Goal: Transaction & Acquisition: Purchase product/service

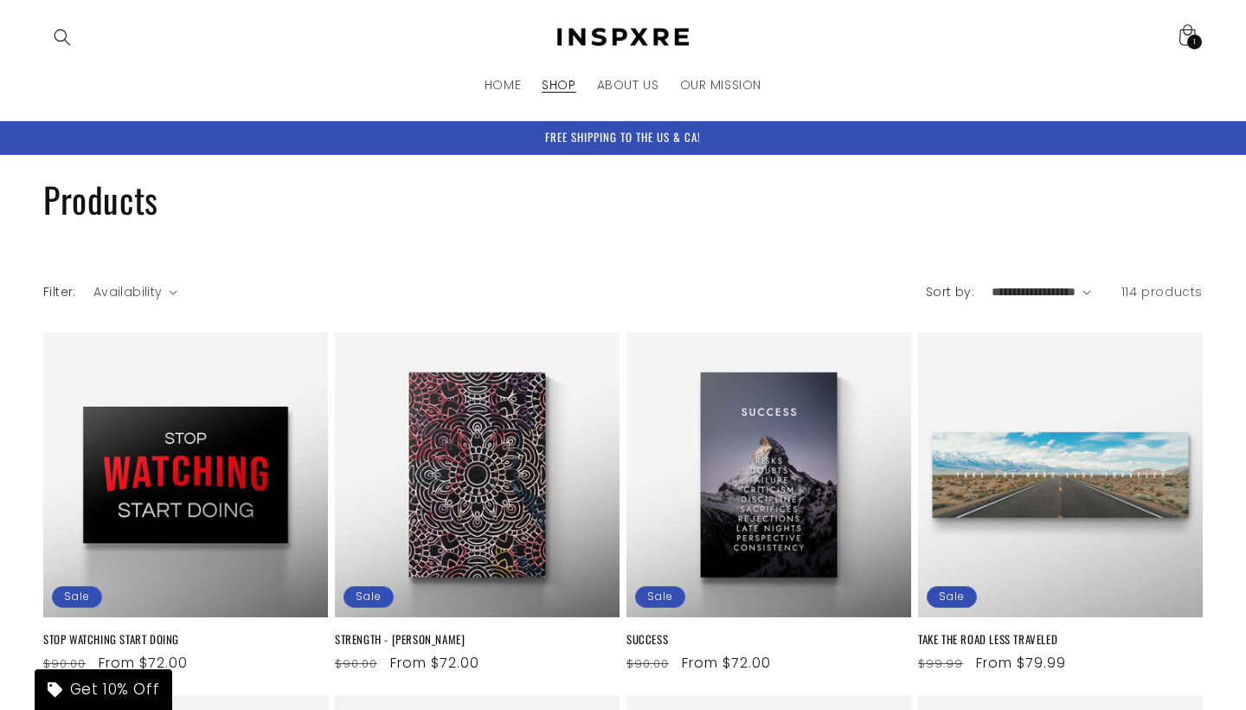
scroll to position [1519, 0]
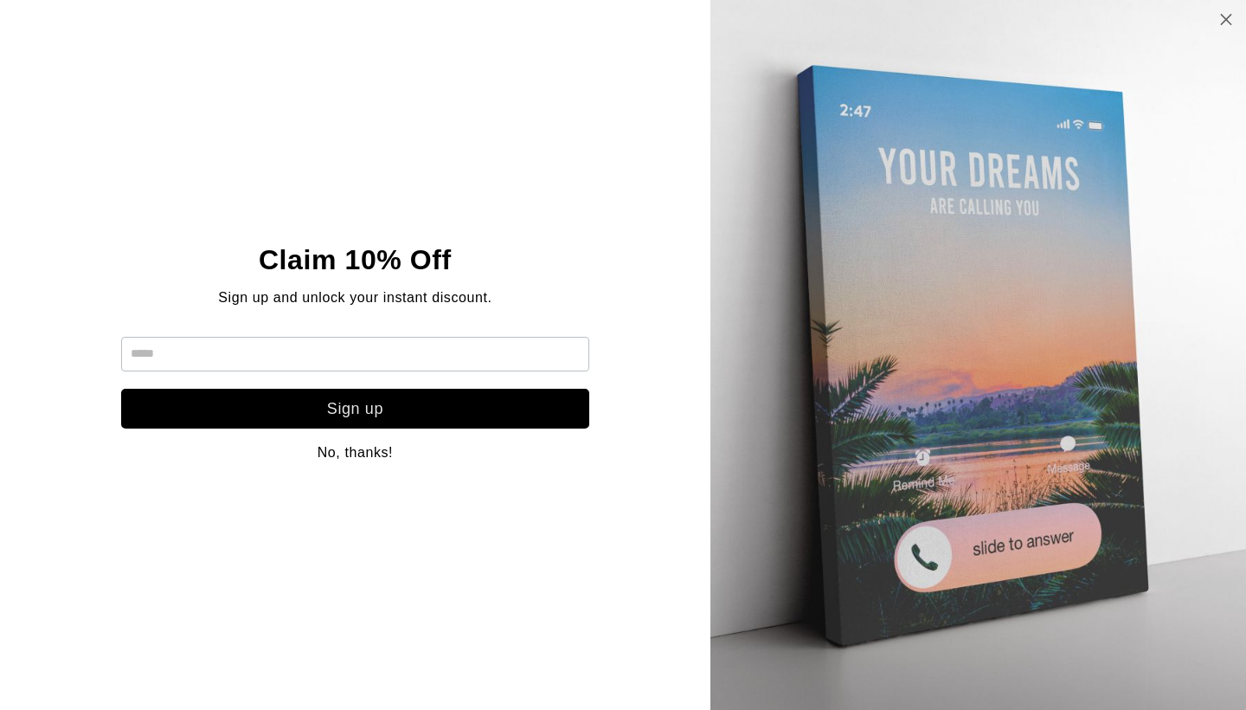
click at [1224, 22] on icon at bounding box center [1226, 19] width 15 height 14
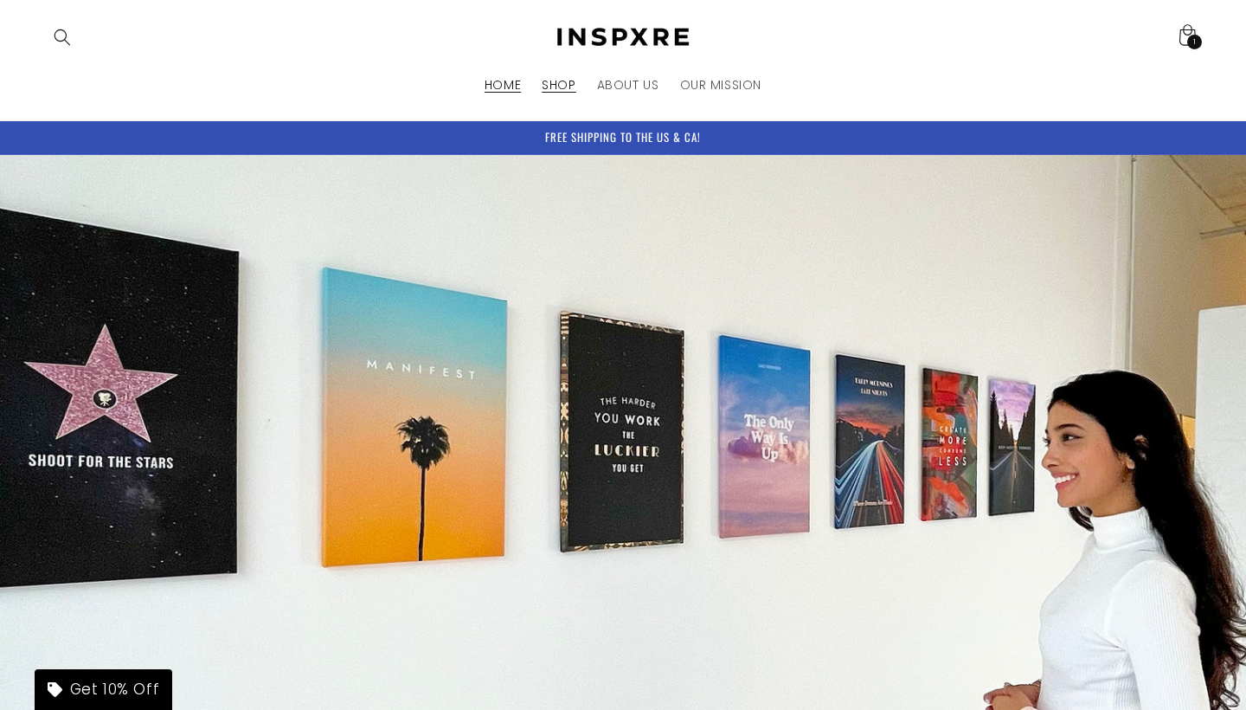
click at [570, 89] on span "SHOP" at bounding box center [559, 85] width 34 height 16
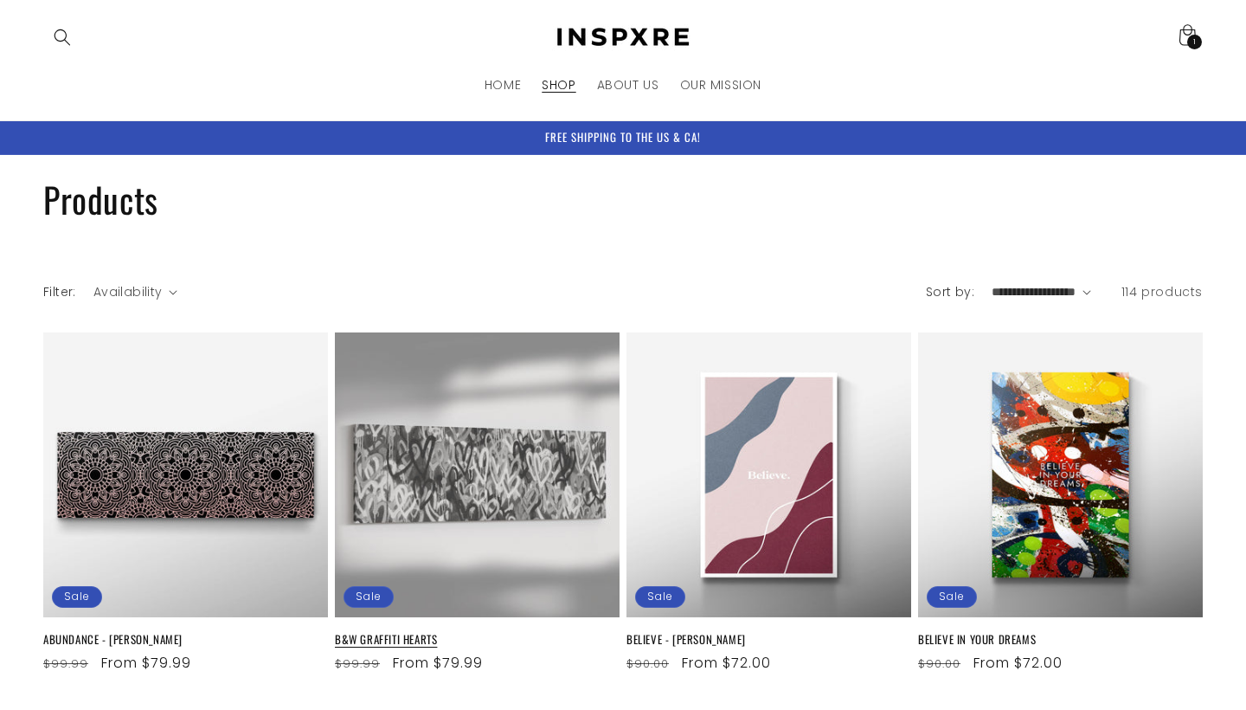
click at [473, 632] on link "B&W GRAFFITI HEARTS" at bounding box center [477, 639] width 285 height 15
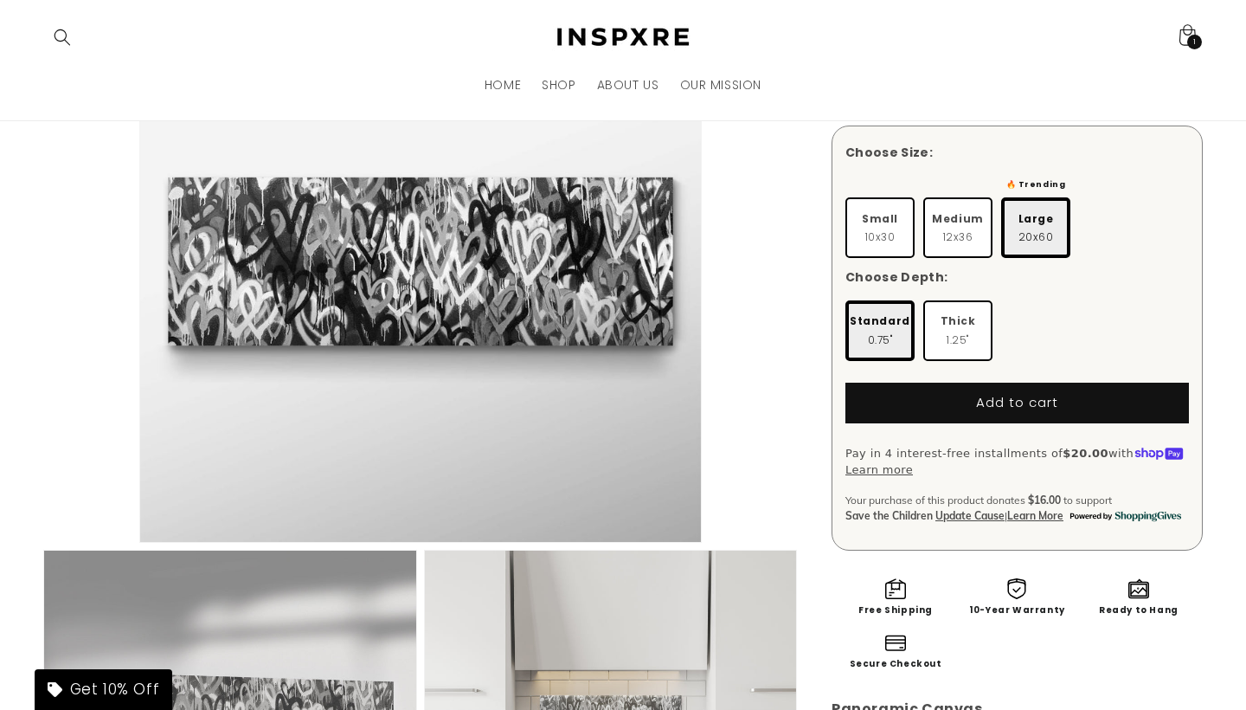
scroll to position [225, 0]
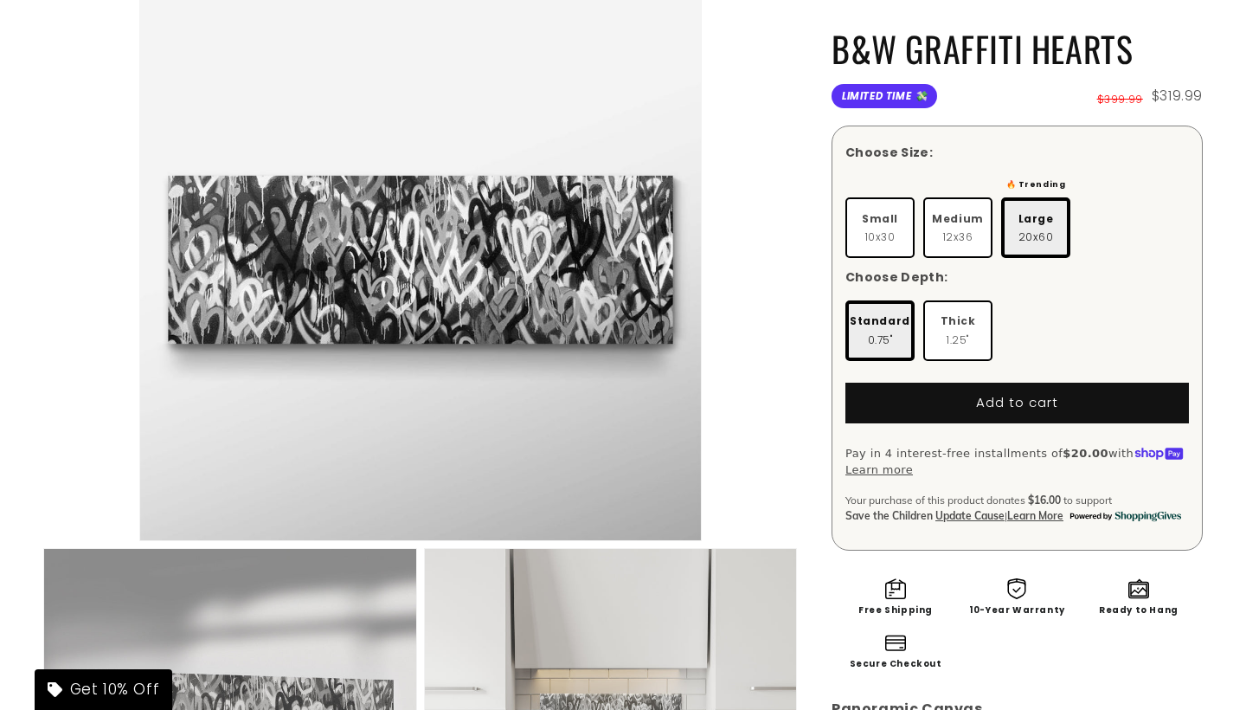
click at [946, 509] on span "Update Cause" at bounding box center [970, 515] width 69 height 13
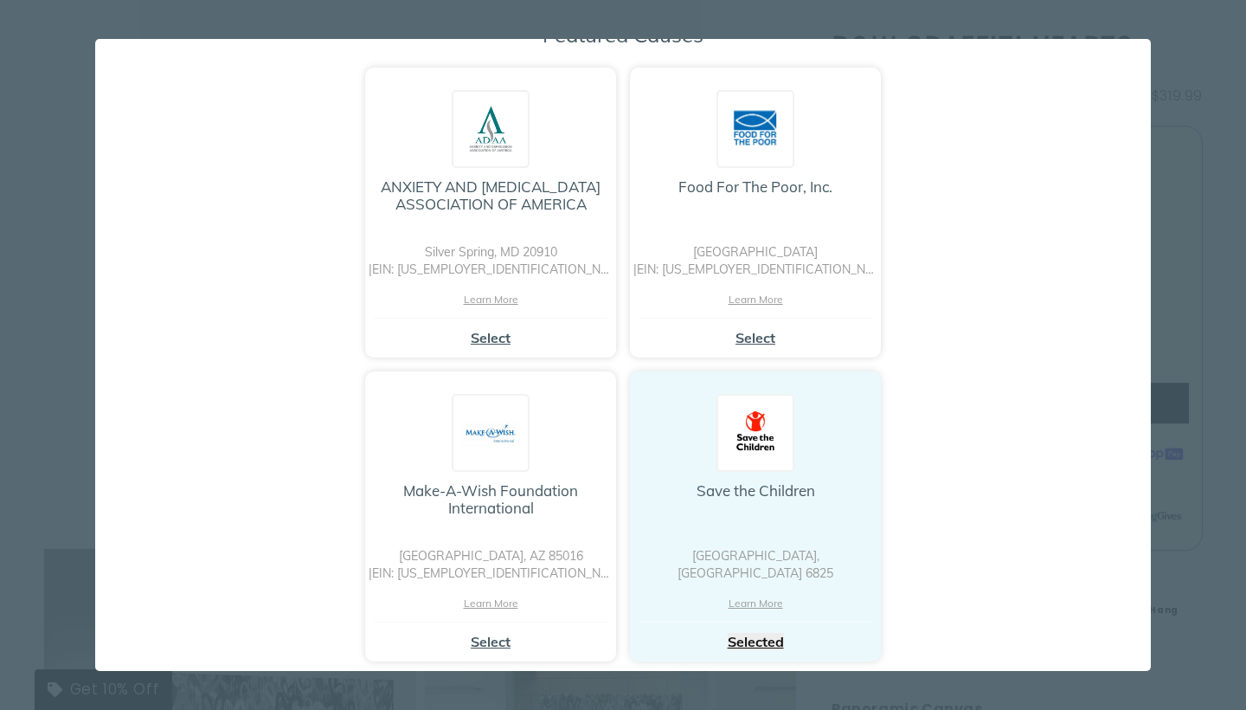
scroll to position [193, 0]
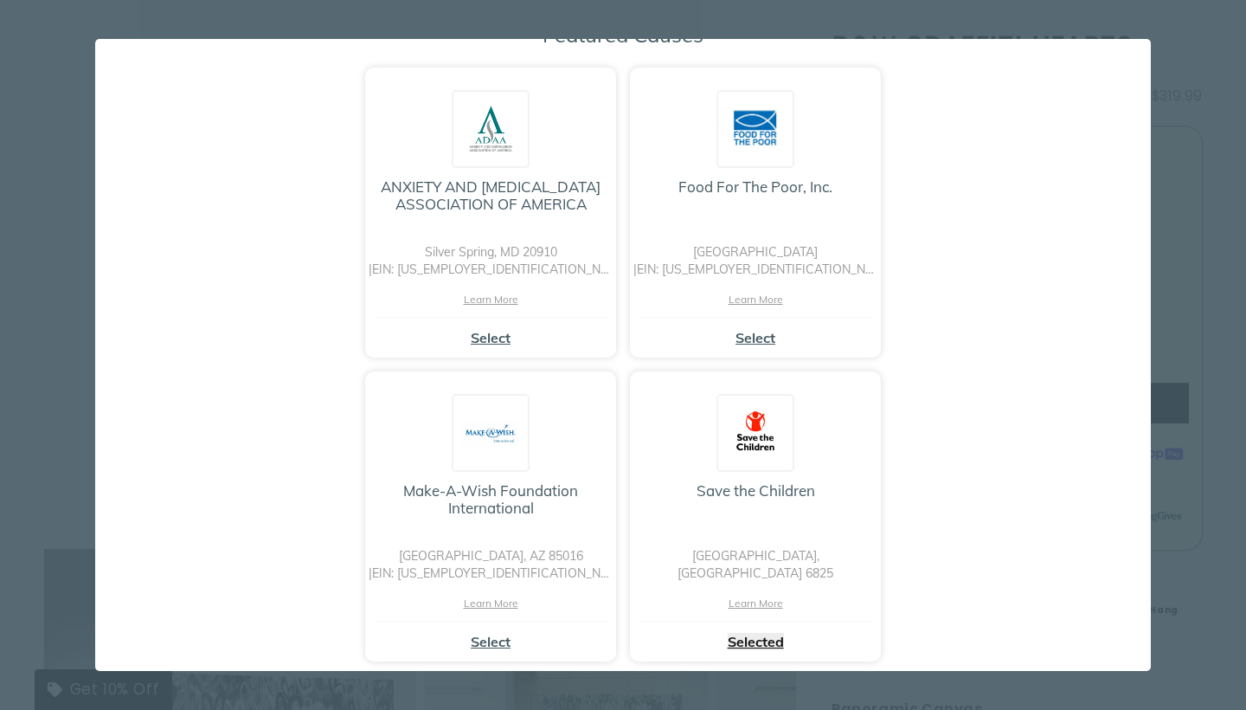
click at [992, 486] on div "ANXIETY AND DEPRESSION ASSOCIATION OF AMERICA Silver Spring, MD 20910 | EIN: 52…" at bounding box center [623, 365] width 762 height 608
click at [1183, 130] on div "× Loading... Sorry we are unable to redeem your points for donations. Select a …" at bounding box center [623, 355] width 1246 height 710
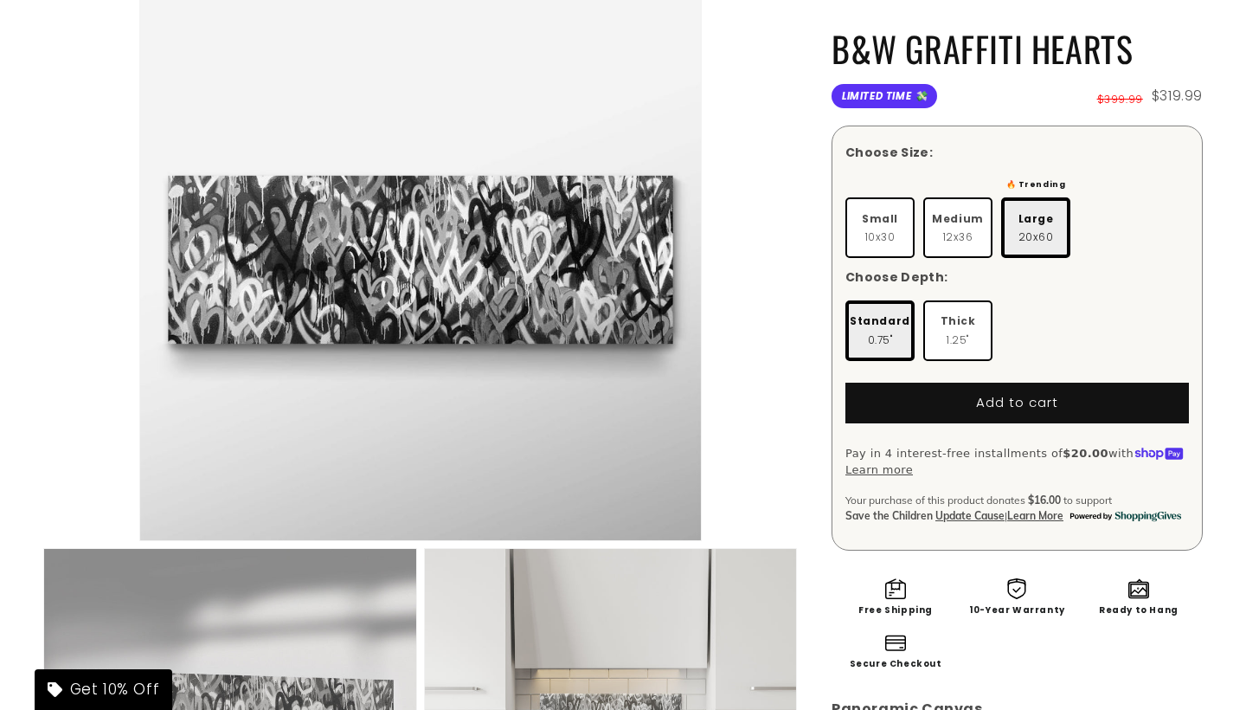
click at [994, 3] on div "B&W GRAFFITI HEARTS B&W GRAFFITI HEARTS No reviews Limited Time 💸 $399.99 $319.…" at bounding box center [1000, 631] width 406 height 1341
